Goal: Task Accomplishment & Management: Use online tool/utility

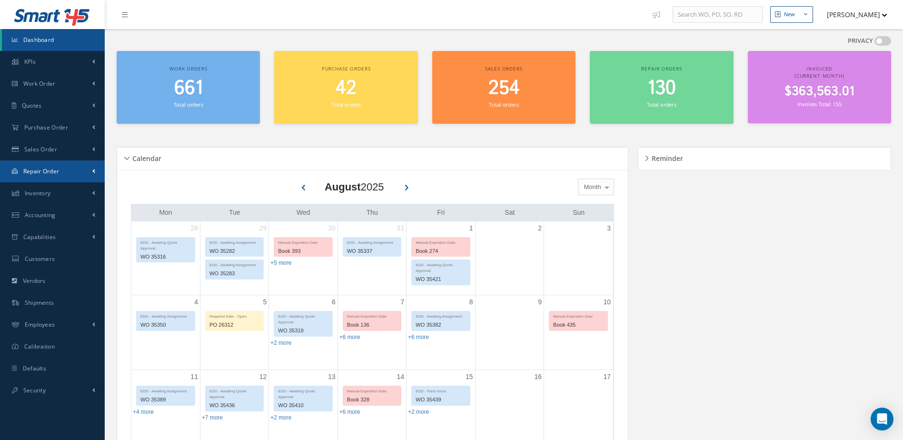
click at [29, 179] on link "Repair Order" at bounding box center [52, 171] width 105 height 22
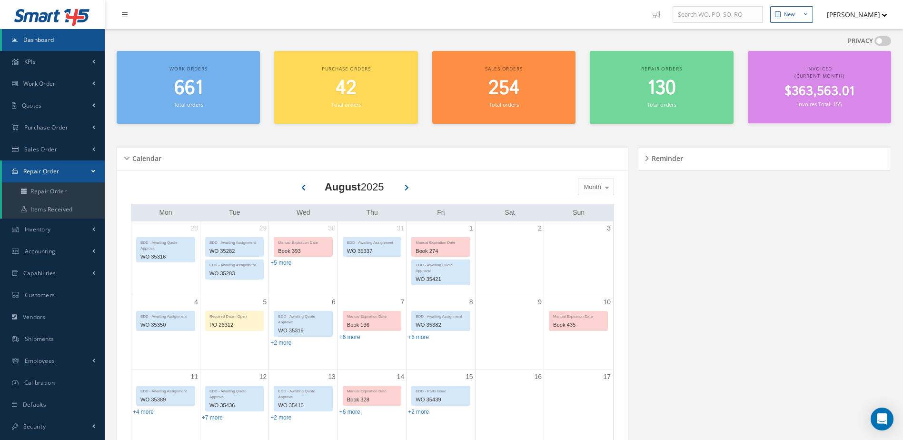
click at [42, 170] on span "Repair Order" at bounding box center [41, 171] width 36 height 8
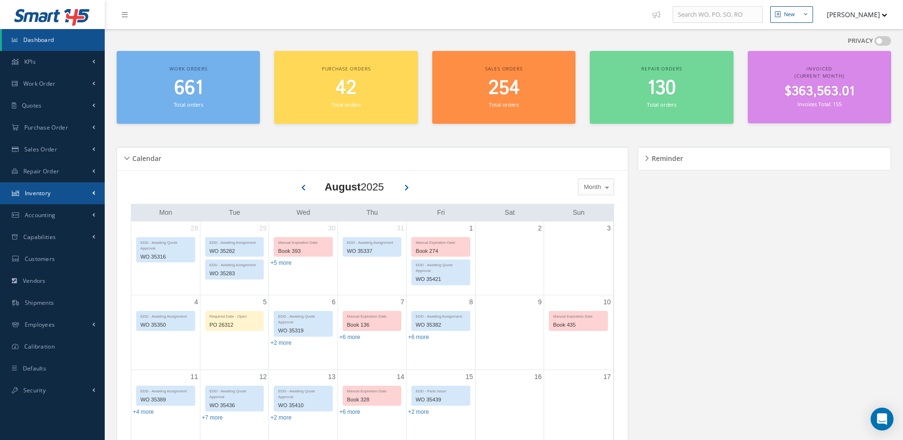
click at [43, 191] on span "Inventory" at bounding box center [38, 193] width 26 height 8
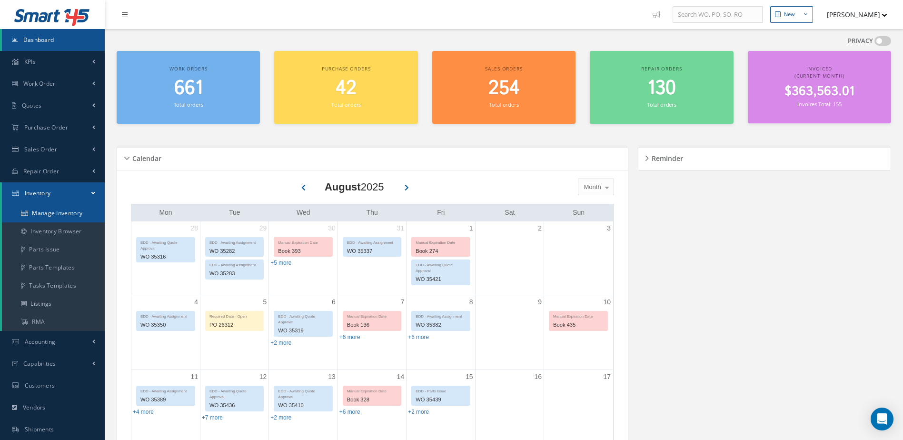
click at [56, 211] on link "Manage Inventory" at bounding box center [53, 213] width 103 height 18
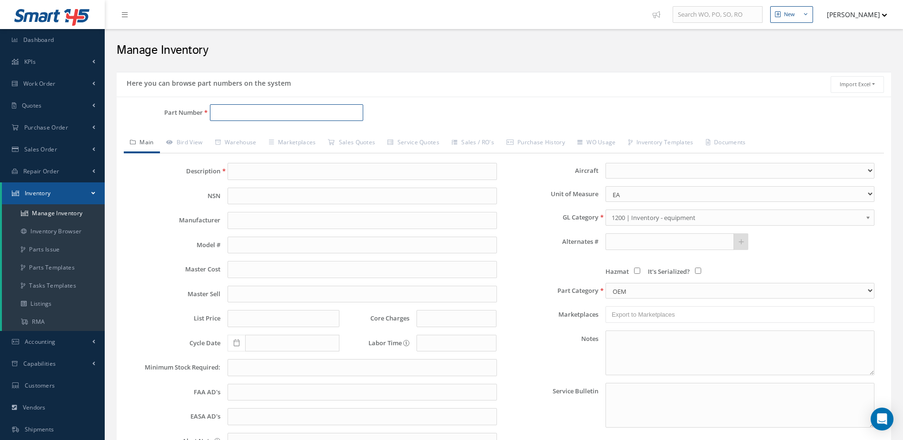
click at [253, 113] on input "Part Number" at bounding box center [287, 112] width 154 height 17
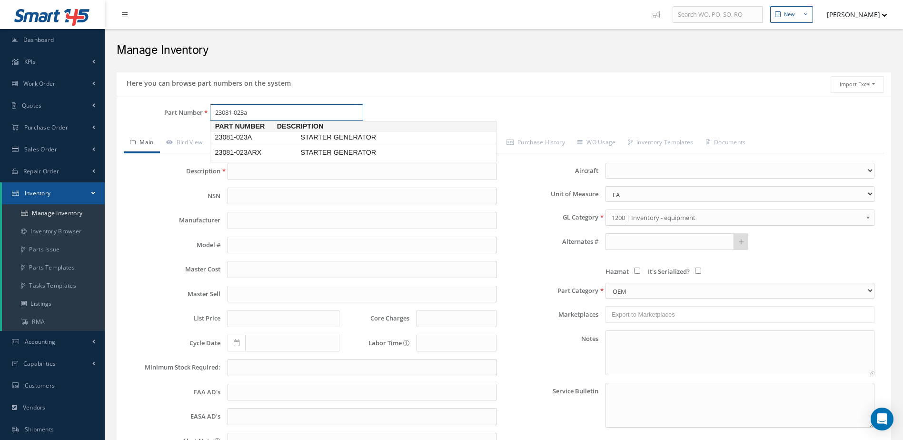
click at [336, 137] on span "STARTER GENERATOR" at bounding box center [370, 137] width 143 height 10
type input "23081-023A"
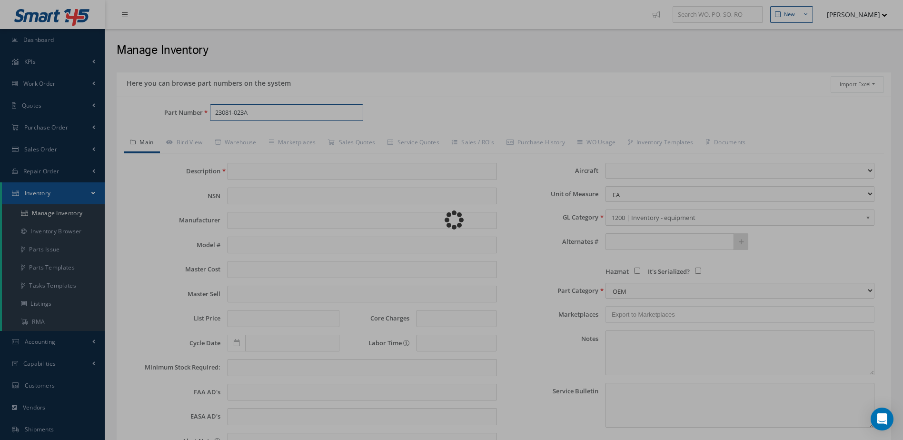
type input "STARTER GENERATOR"
type input "SAFRAN"
type input "C208"
type input "0.00"
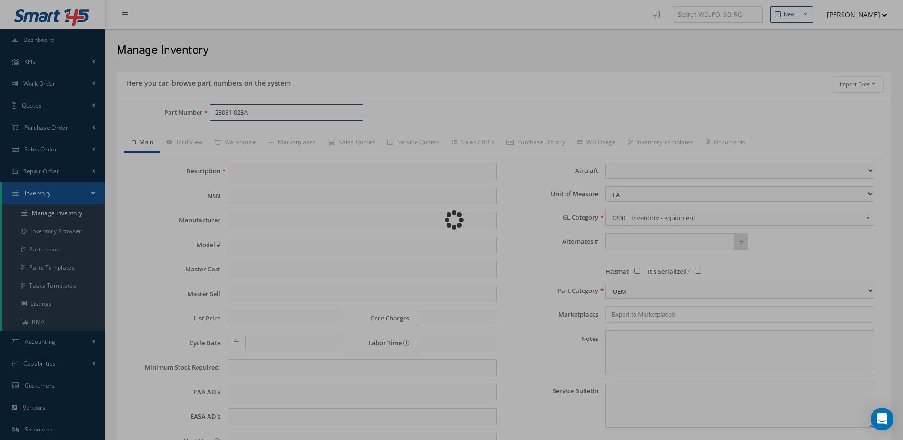
type input "0.00"
select select
type textarea "[DATE]: STANDARD OH $2,150.00 STANDARD OH EXCHANGE $2,300.00 CORE VALUE $8,000 …"
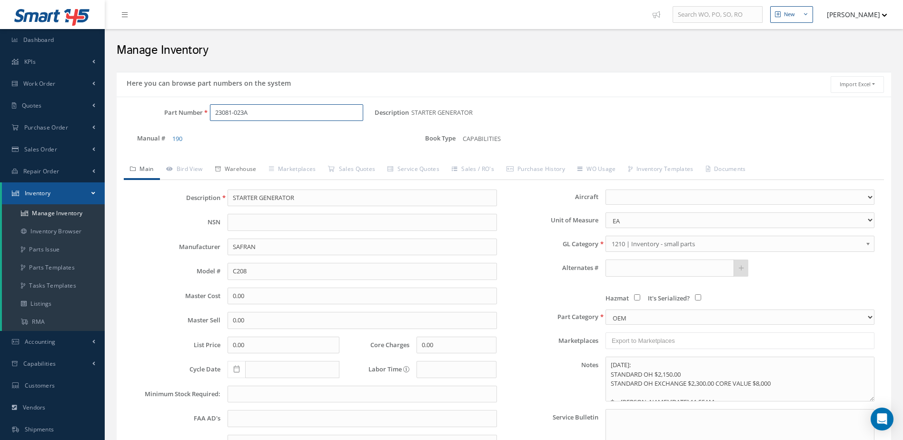
type input "23081-023A"
click at [248, 170] on link "Warehouse" at bounding box center [236, 170] width 54 height 20
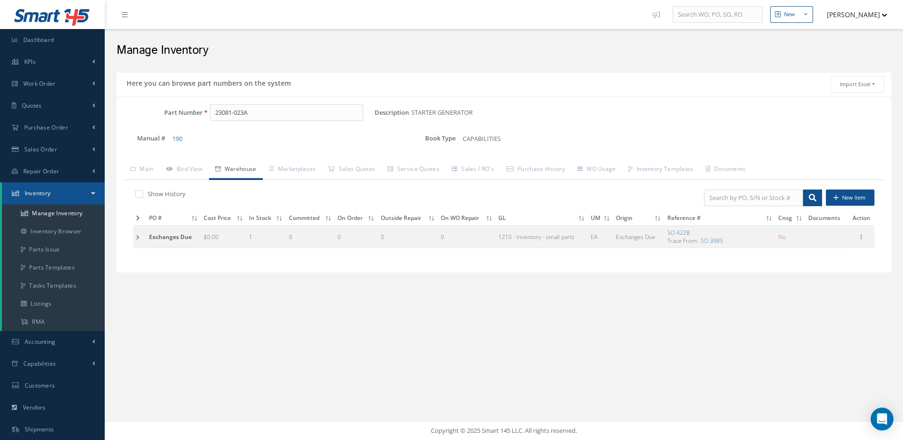
click at [138, 218] on icon at bounding box center [138, 218] width 4 height 6
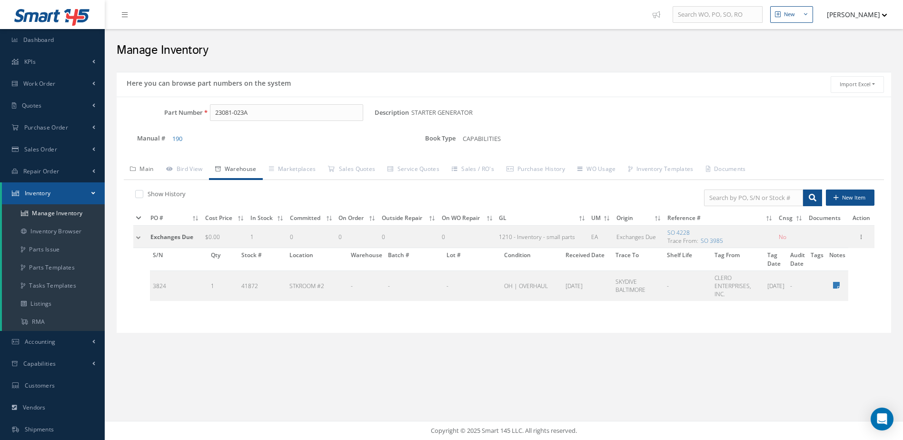
click at [147, 165] on link "Main" at bounding box center [142, 170] width 36 height 20
